Goal: Task Accomplishment & Management: Use online tool/utility

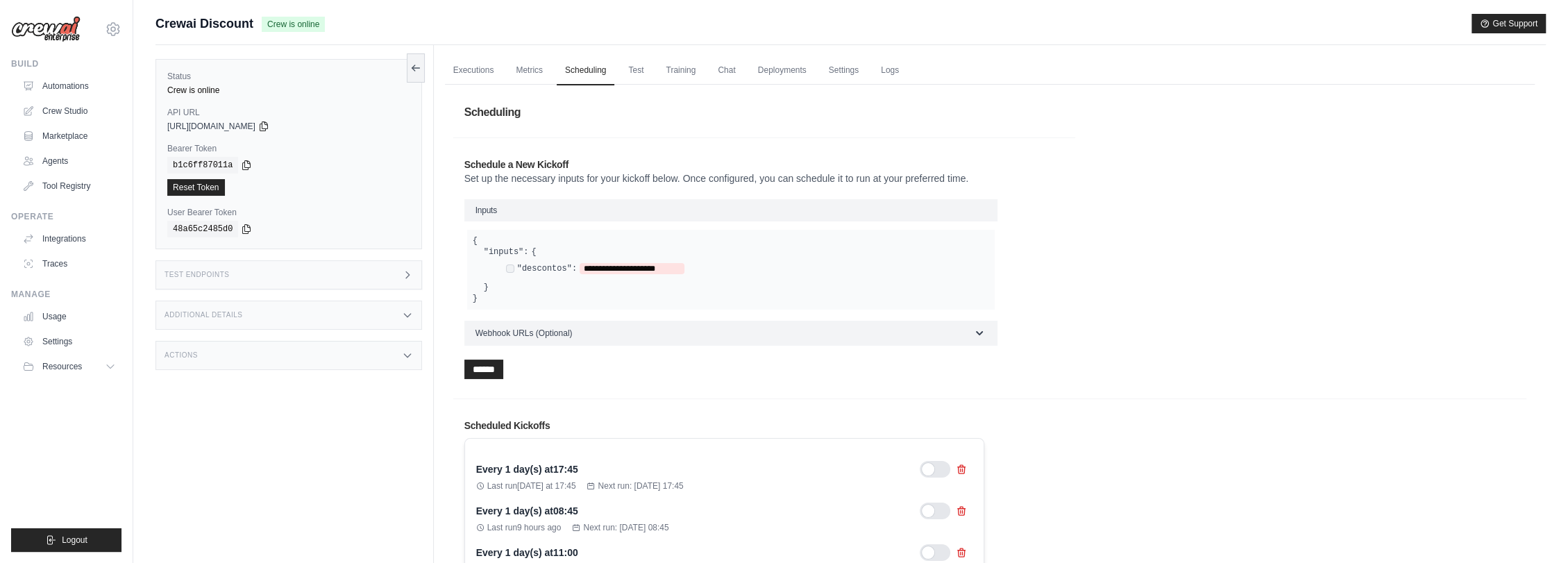
click at [255, 278] on div "Test Endpoints" at bounding box center [289, 275] width 267 height 29
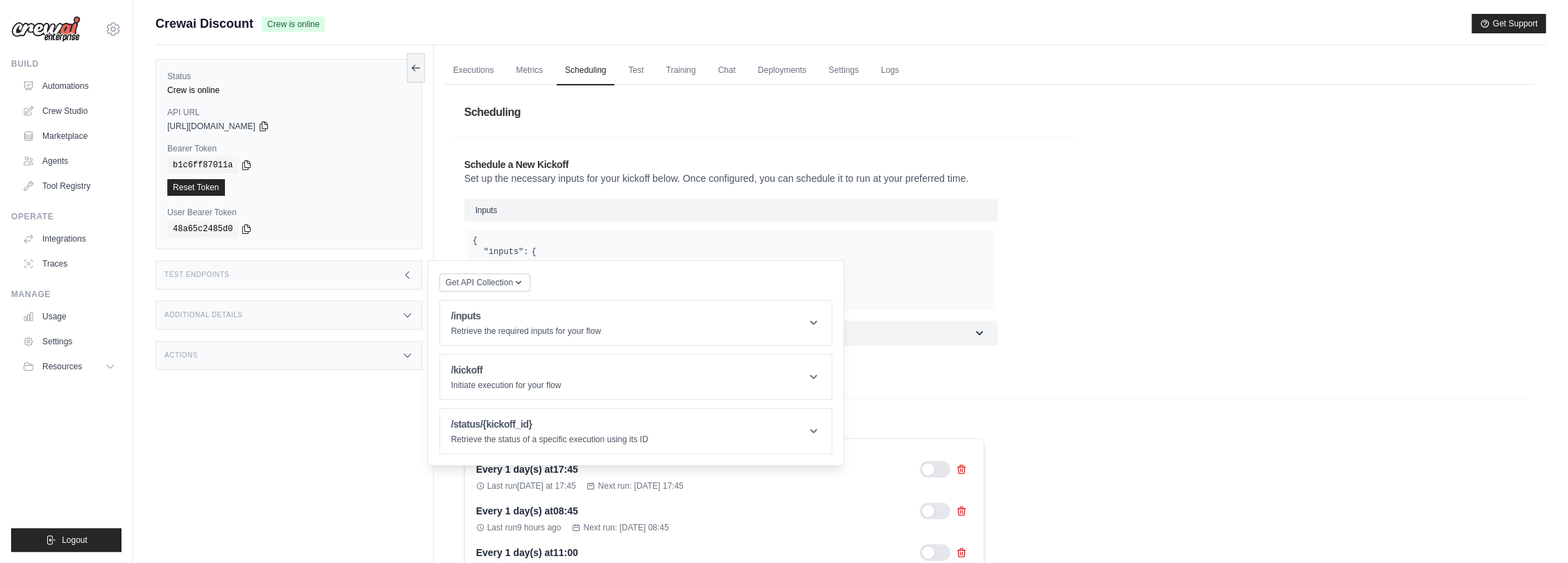
click at [243, 317] on div "Additional Details" at bounding box center [289, 315] width 267 height 29
click at [239, 358] on div "Actions" at bounding box center [289, 355] width 267 height 29
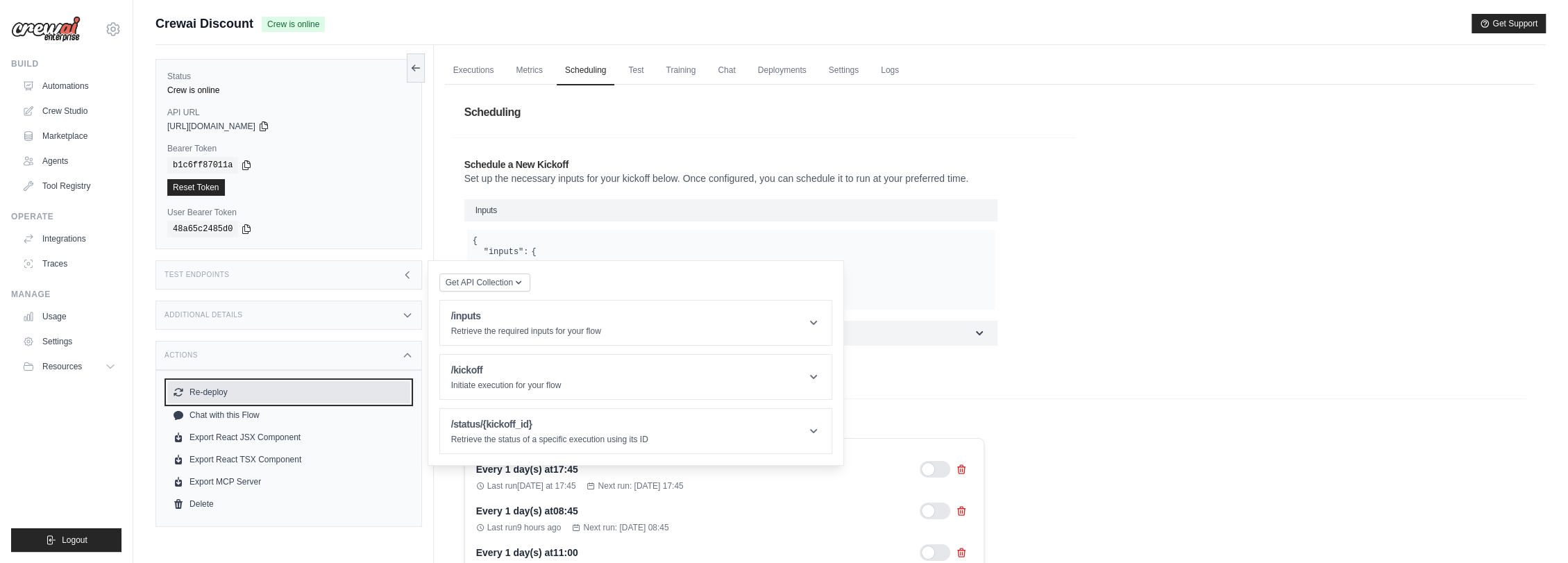
click at [214, 389] on button "Re-deploy" at bounding box center [288, 392] width 243 height 22
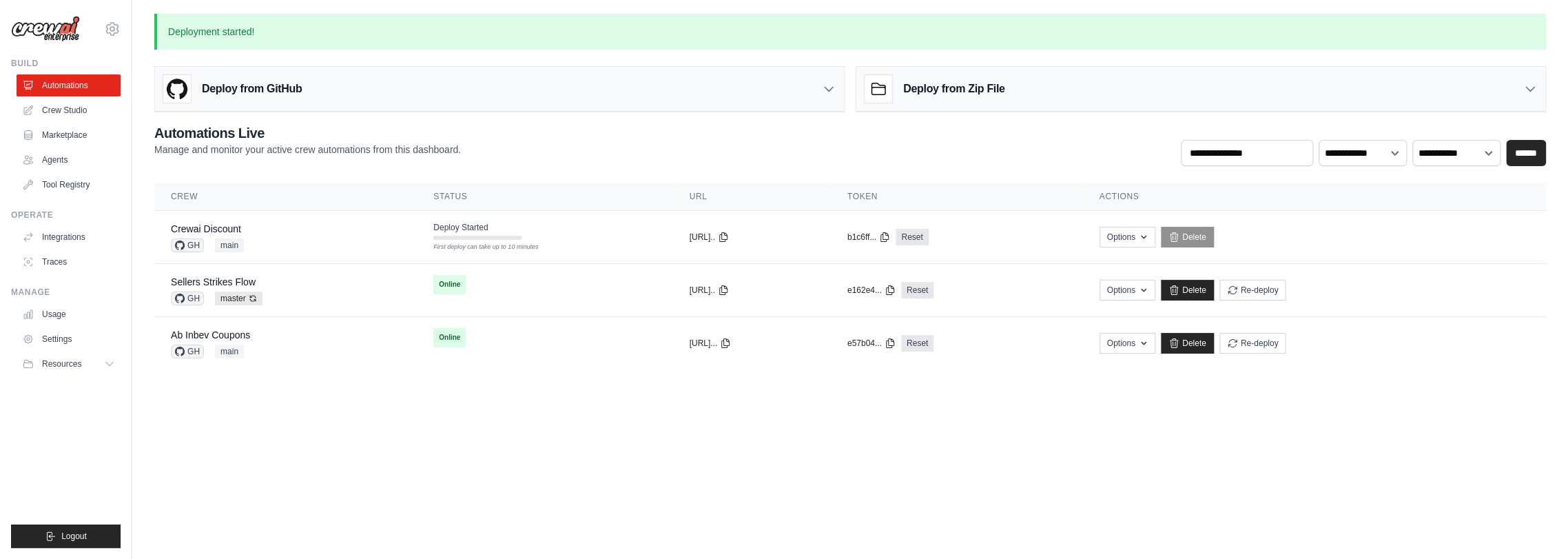
click at [84, 84] on link "Automations" at bounding box center [69, 85] width 104 height 22
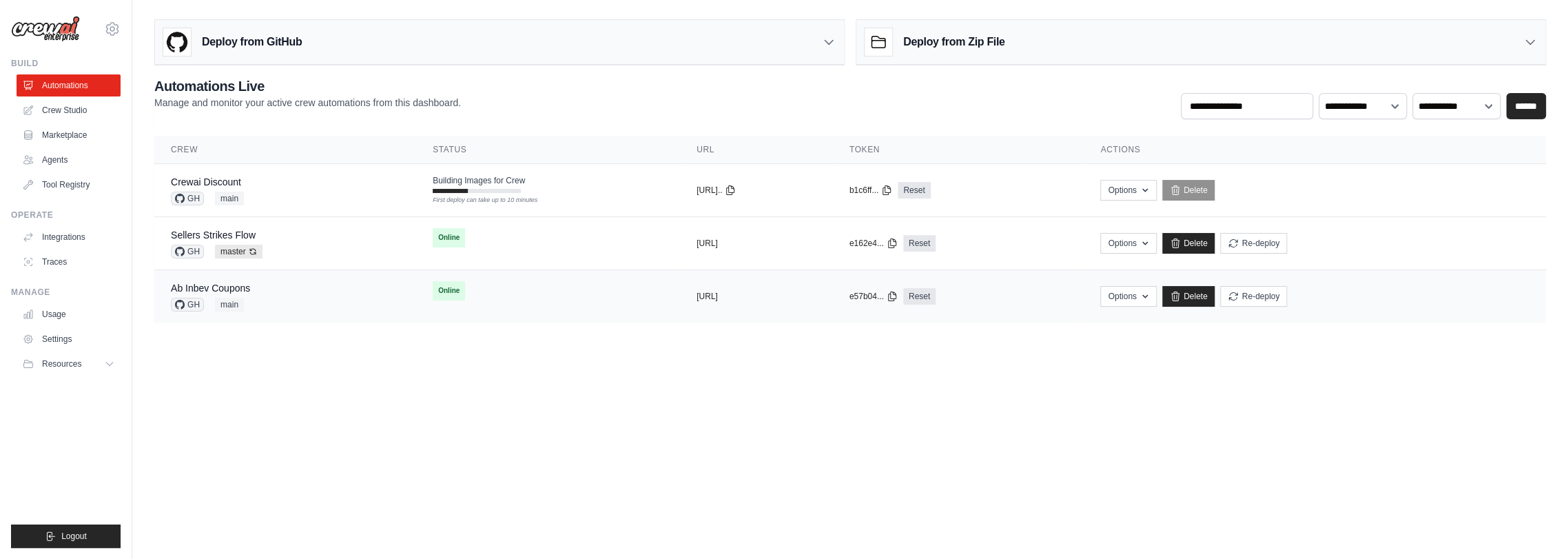
click at [475, 287] on td "Online" at bounding box center [548, 291] width 264 height 41
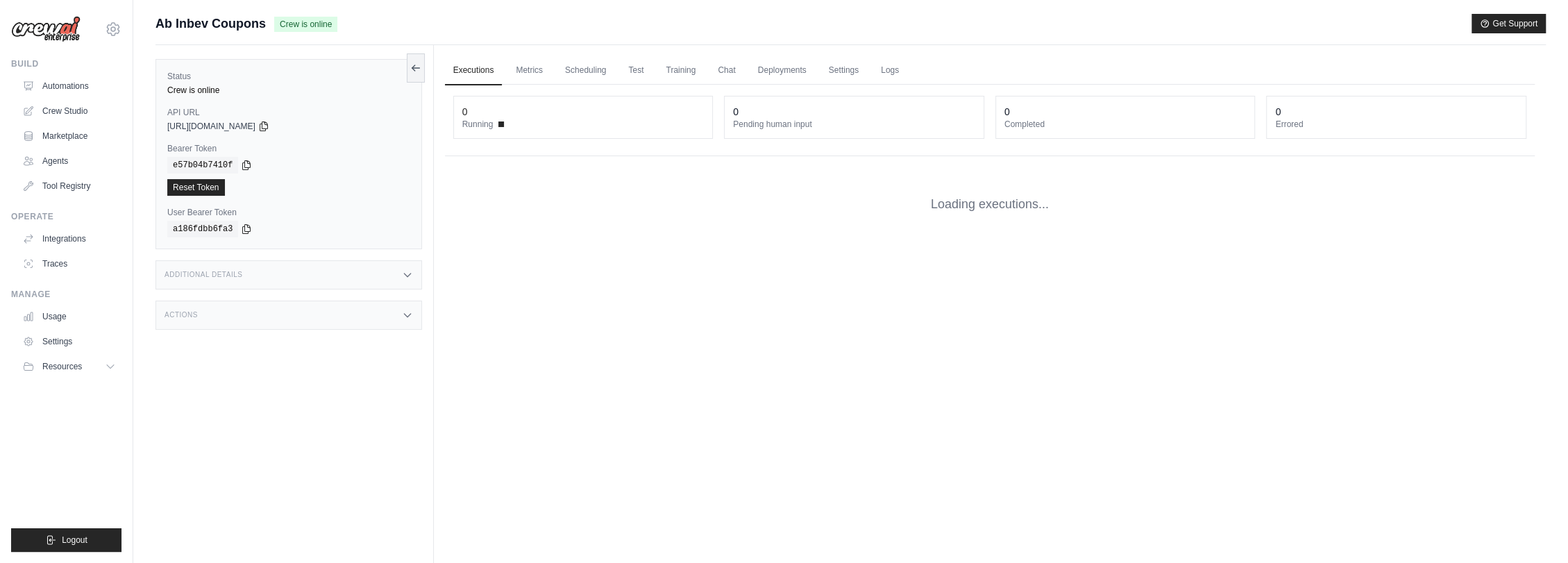
click at [222, 308] on div "Actions" at bounding box center [289, 315] width 267 height 29
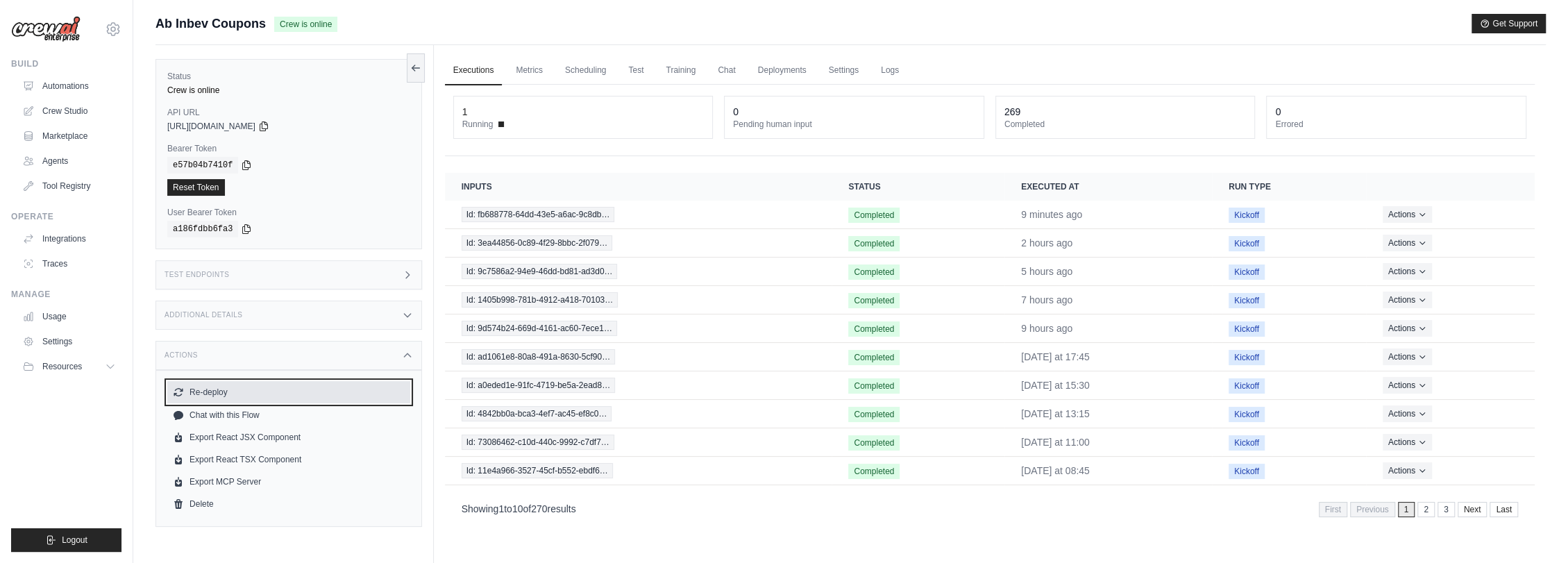
click at [214, 386] on button "Re-deploy" at bounding box center [288, 392] width 243 height 22
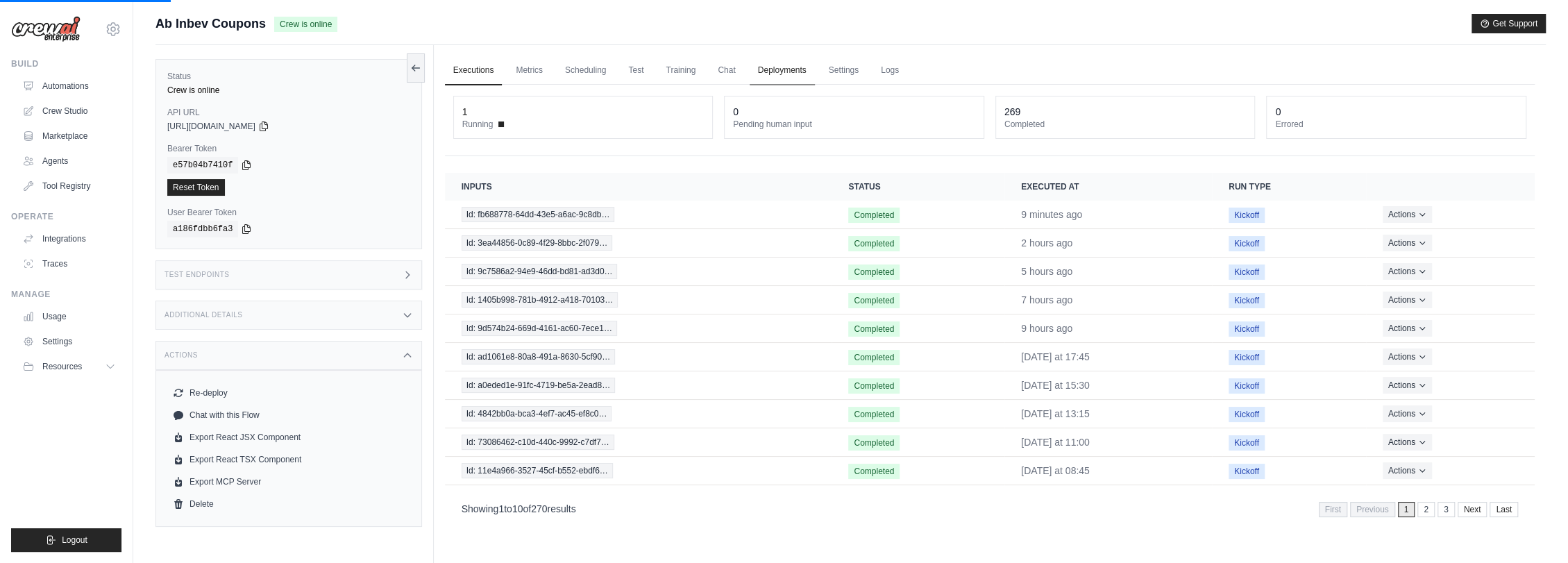
click at [776, 74] on link "Deployments" at bounding box center [782, 71] width 65 height 29
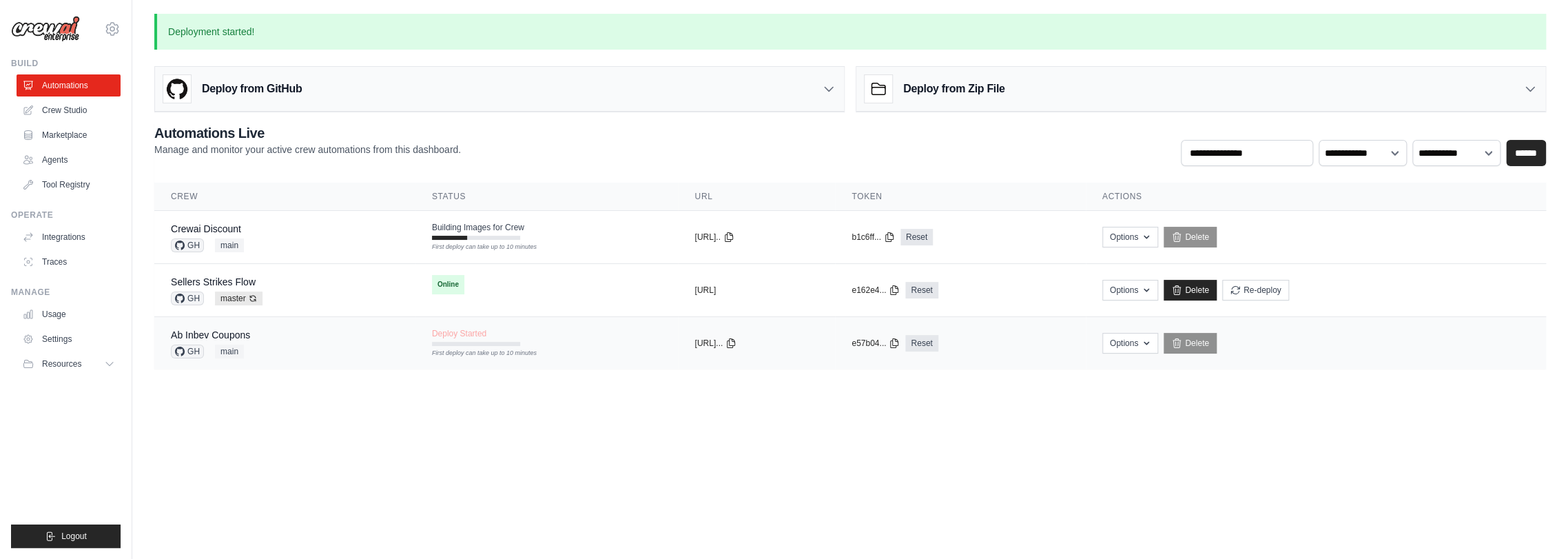
click at [485, 335] on div "Deploy Started First deploy can take up to 10 minutes" at bounding box center [476, 337] width 88 height 18
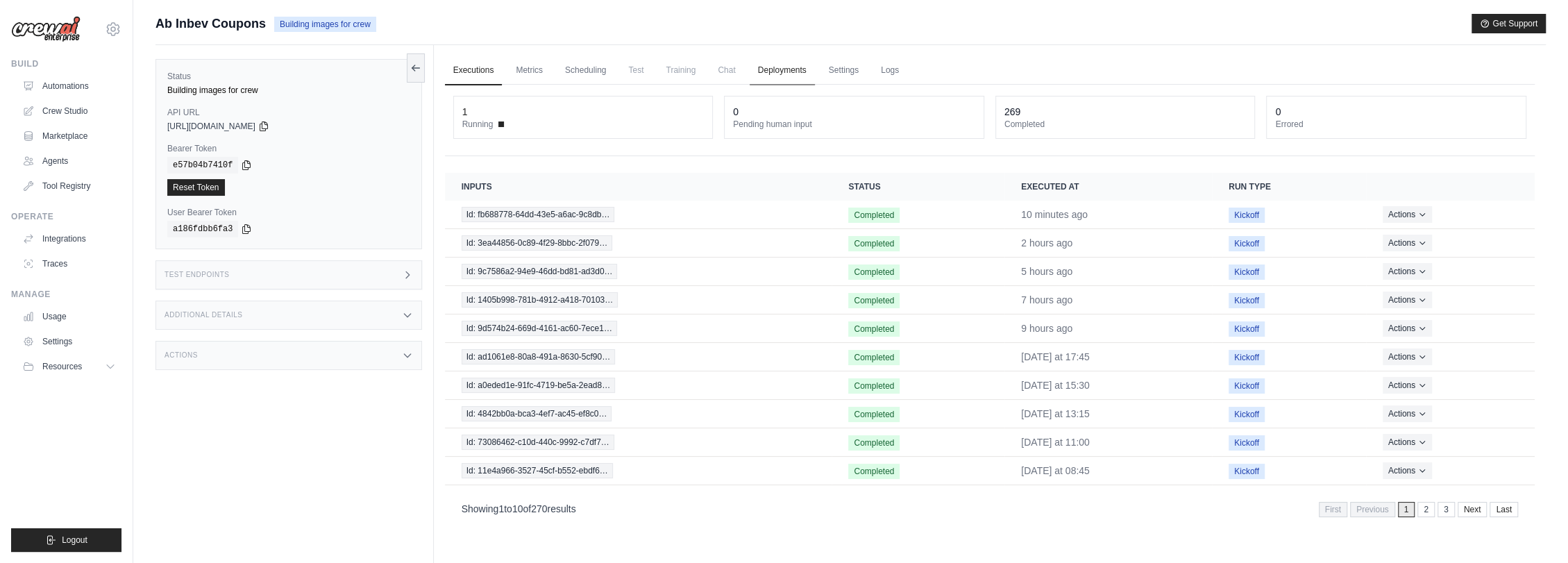
click at [790, 74] on link "Deployments" at bounding box center [782, 71] width 65 height 29
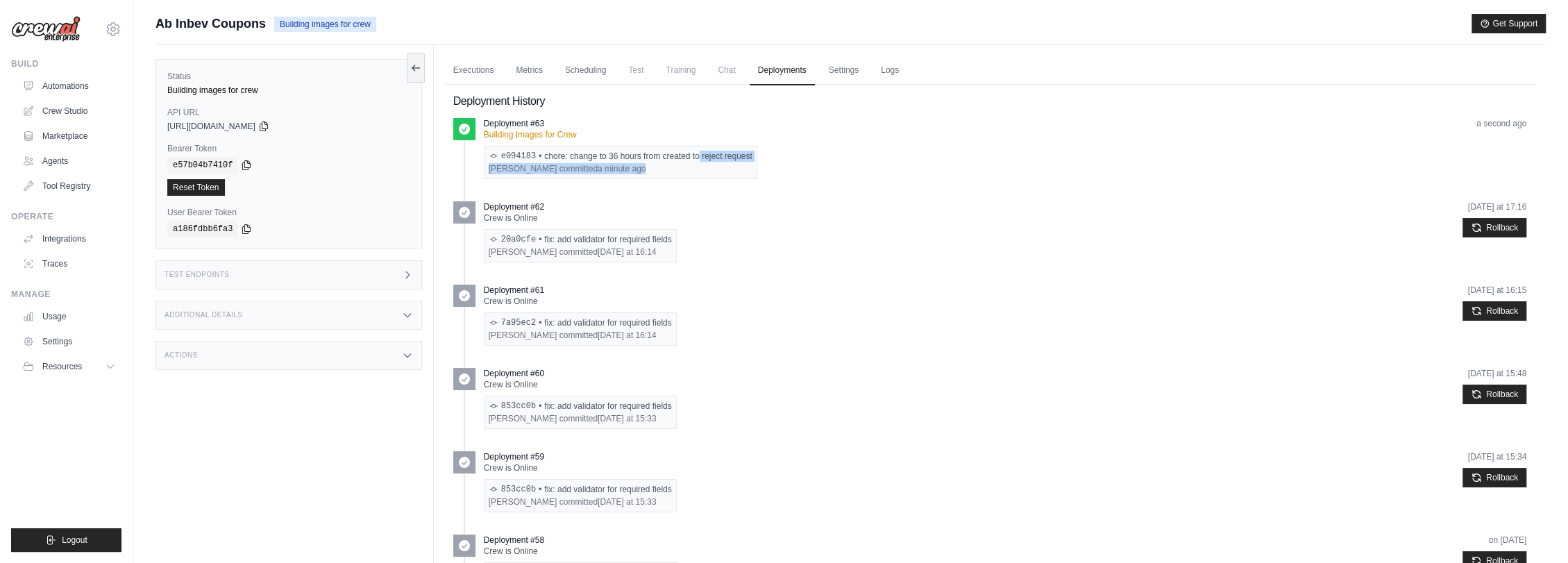
drag, startPoint x: 595, startPoint y: 153, endPoint x: 717, endPoint y: 167, distance: 122.8
click at [717, 167] on div "e094183 • chore: change to 36 hours from created to reject request [PERSON_NAME…" at bounding box center [620, 161] width 273 height 33
click at [820, 161] on div "Deployment #63 Building Images for Crew e094183 • chore: change to 36 hours fro…" at bounding box center [1005, 149] width 1043 height 61
